Goal: Task Accomplishment & Management: Use online tool/utility

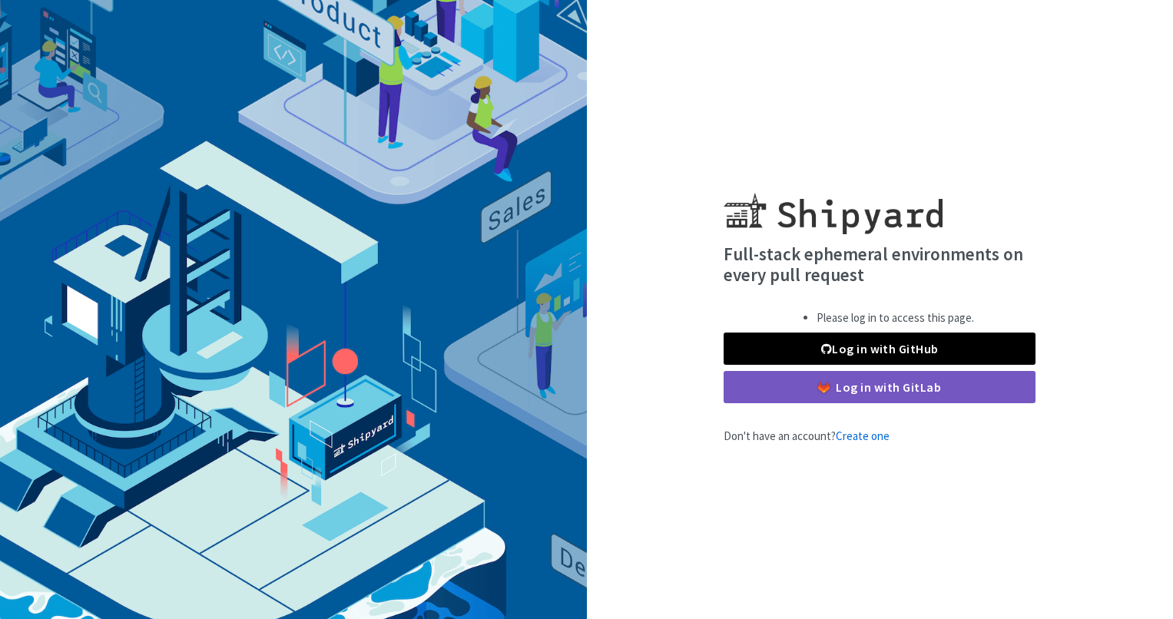
click at [859, 353] on link "Log in with GitHub" at bounding box center [879, 349] width 312 height 32
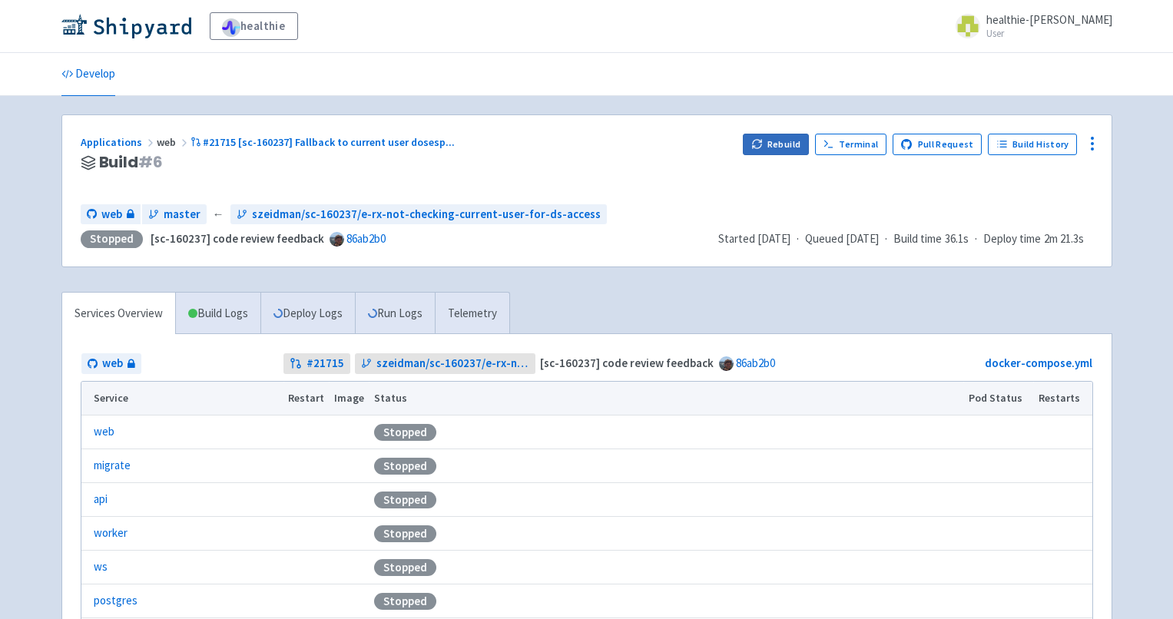
click at [763, 146] on icon "button" at bounding box center [757, 144] width 12 height 12
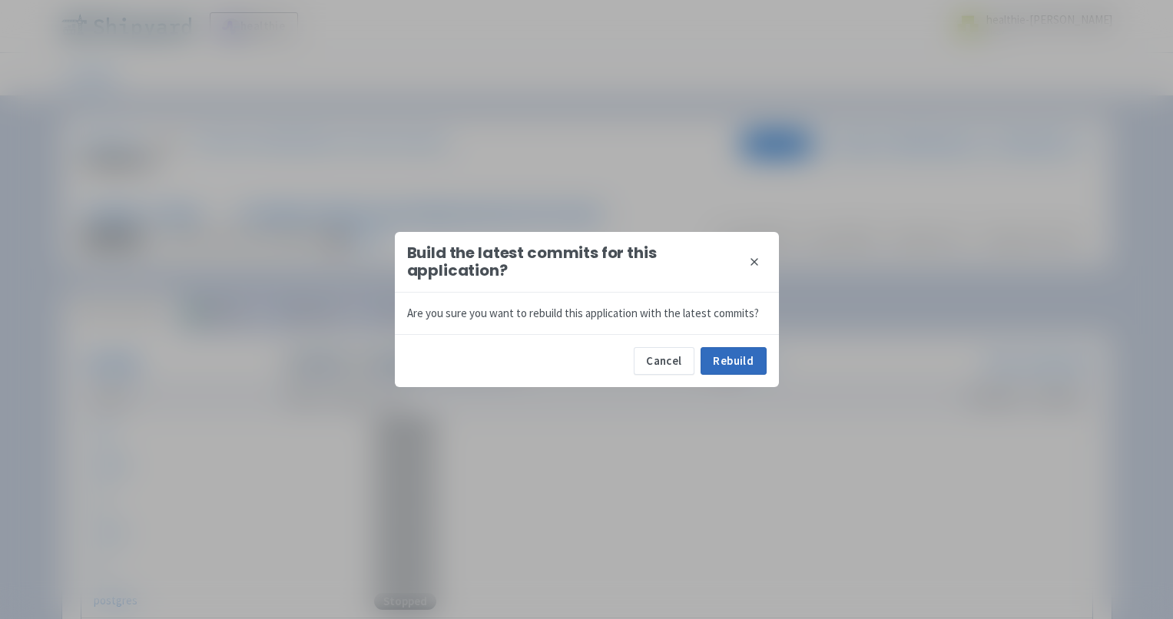
click at [734, 357] on button "Rebuild" at bounding box center [733, 361] width 66 height 28
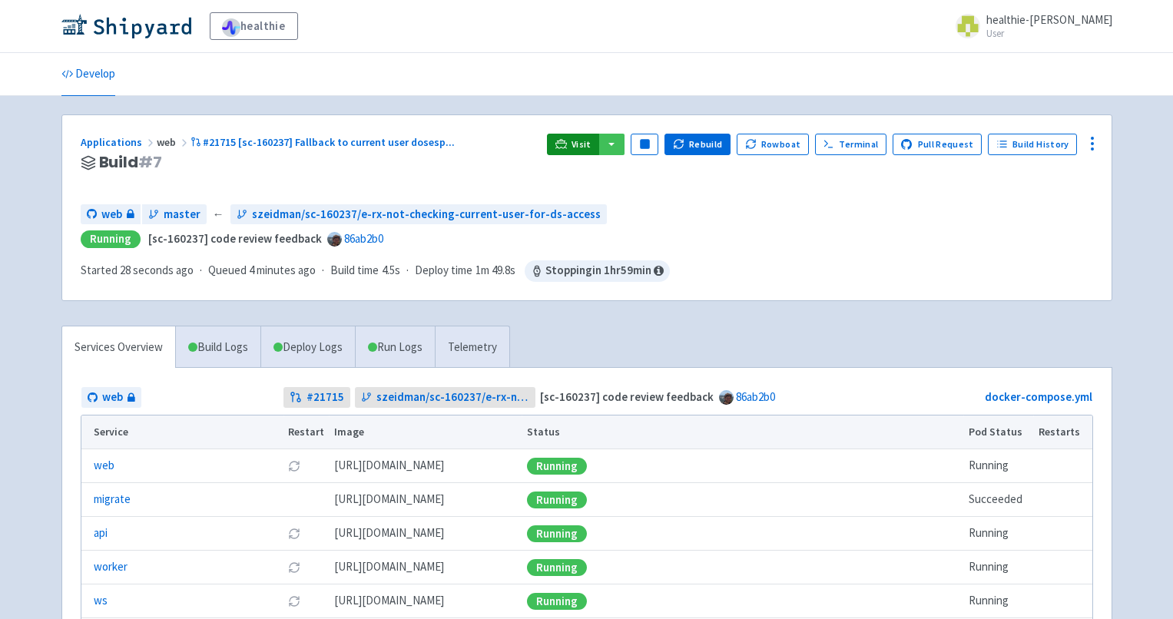
click at [578, 136] on link "Visit" at bounding box center [573, 145] width 52 height 22
